Goal: Transaction & Acquisition: Purchase product/service

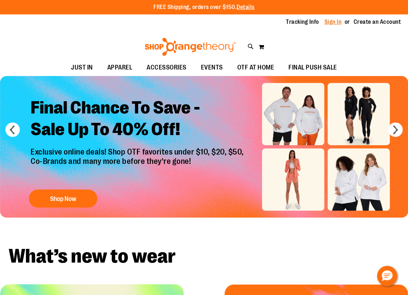
click at [329, 24] on link "Sign In" at bounding box center [332, 22] width 17 height 8
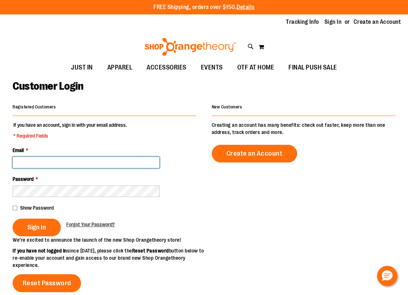
click at [83, 160] on input "Email *" at bounding box center [86, 163] width 147 height 12
type input "**********"
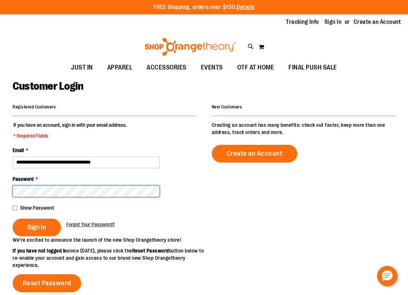
click at [13, 219] on button "Sign In" at bounding box center [37, 228] width 48 height 18
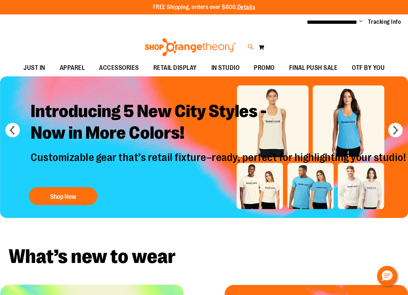
click at [248, 46] on icon at bounding box center [251, 47] width 6 height 8
type input "********"
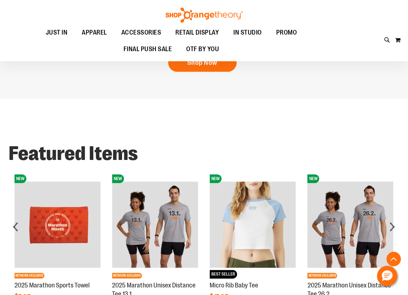
scroll to position [515, 0]
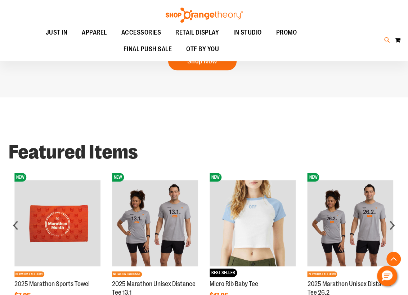
click at [389, 42] on icon at bounding box center [387, 40] width 6 height 8
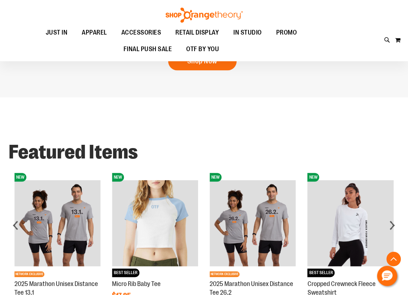
click at [356, 41] on button "submit" at bounding box center [353, 42] width 22 height 22
type input "*********"
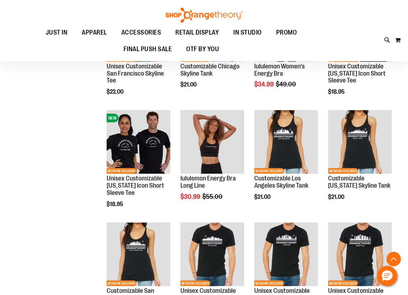
scroll to position [958, 0]
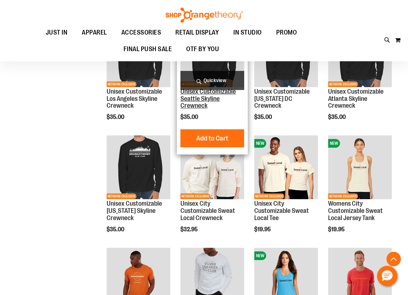
scroll to position [1703, 0]
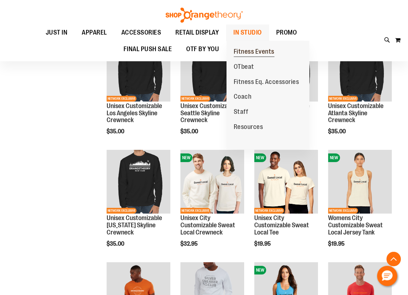
click at [247, 49] on span "Fitness Events" at bounding box center [254, 52] width 41 height 9
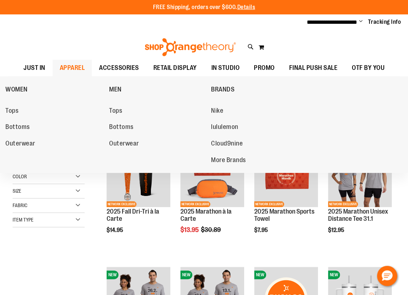
click at [76, 68] on span "APPAREL" at bounding box center [72, 68] width 25 height 16
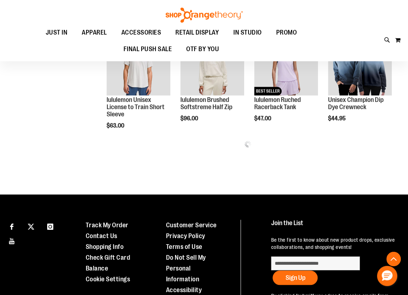
scroll to position [336, 0]
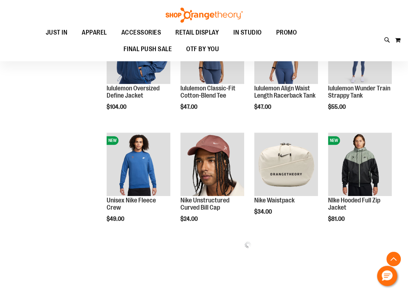
scroll to position [571, 0]
